Goal: Information Seeking & Learning: Learn about a topic

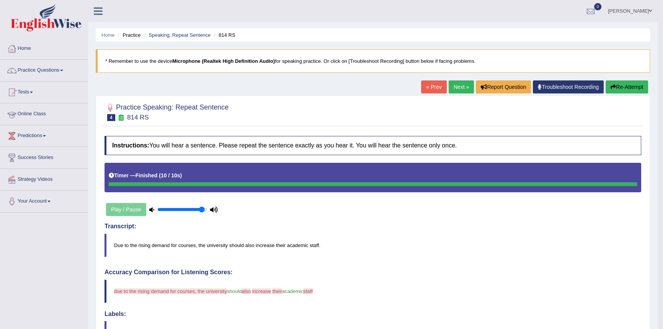
click at [37, 114] on link "Online Class" at bounding box center [43, 112] width 87 height 19
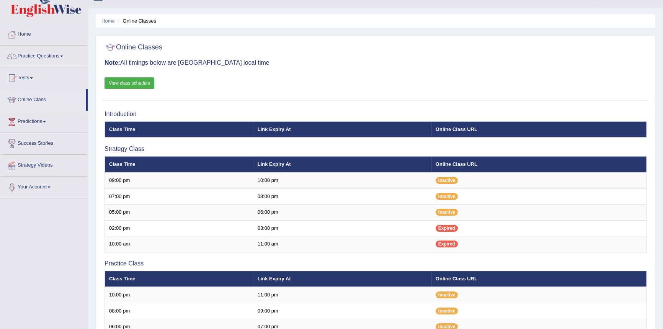
scroll to position [4, 0]
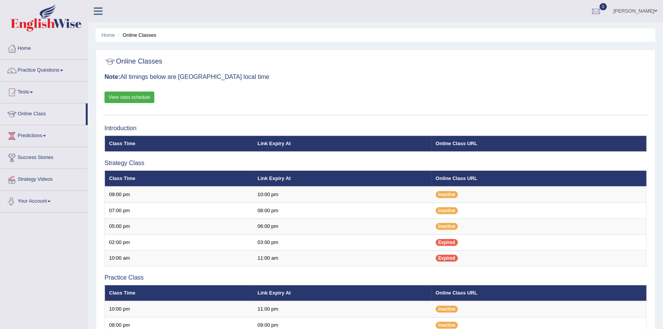
click at [47, 200] on link "Your Account" at bounding box center [43, 200] width 87 height 19
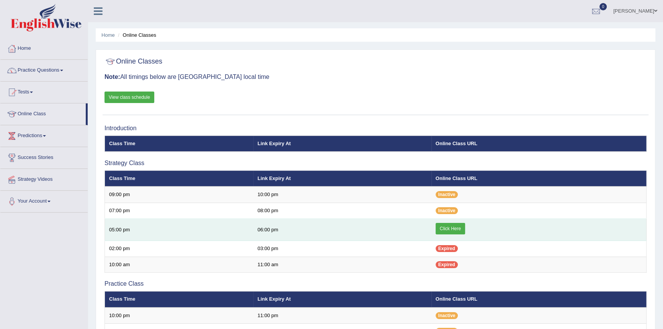
drag, startPoint x: 0, startPoint y: 0, endPoint x: 446, endPoint y: 228, distance: 500.5
click at [446, 228] on link "Click Here" at bounding box center [449, 228] width 29 height 11
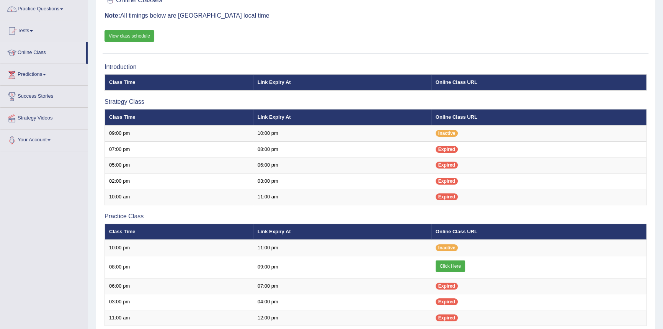
scroll to position [69, 0]
